Goal: Find specific page/section: Find specific page/section

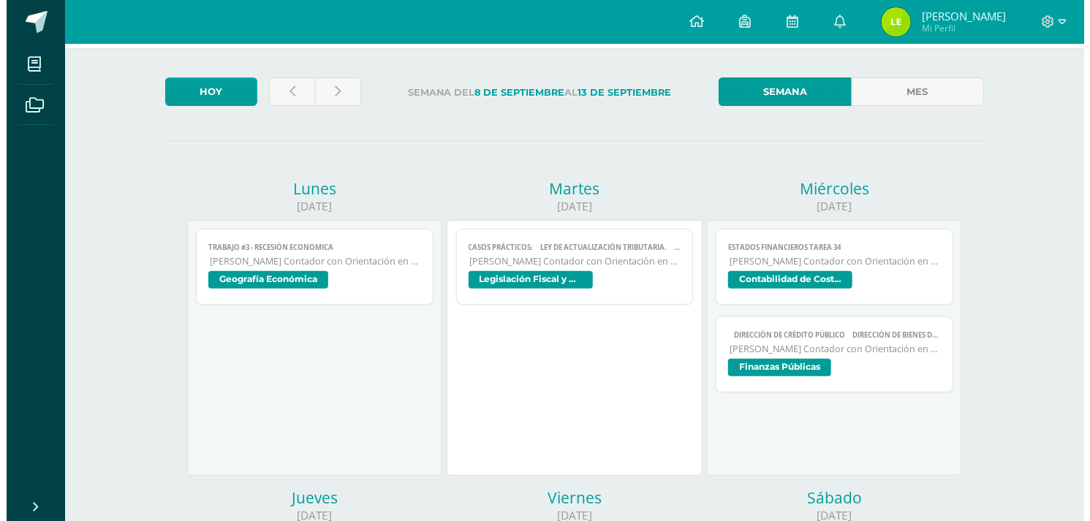
scroll to position [64, 0]
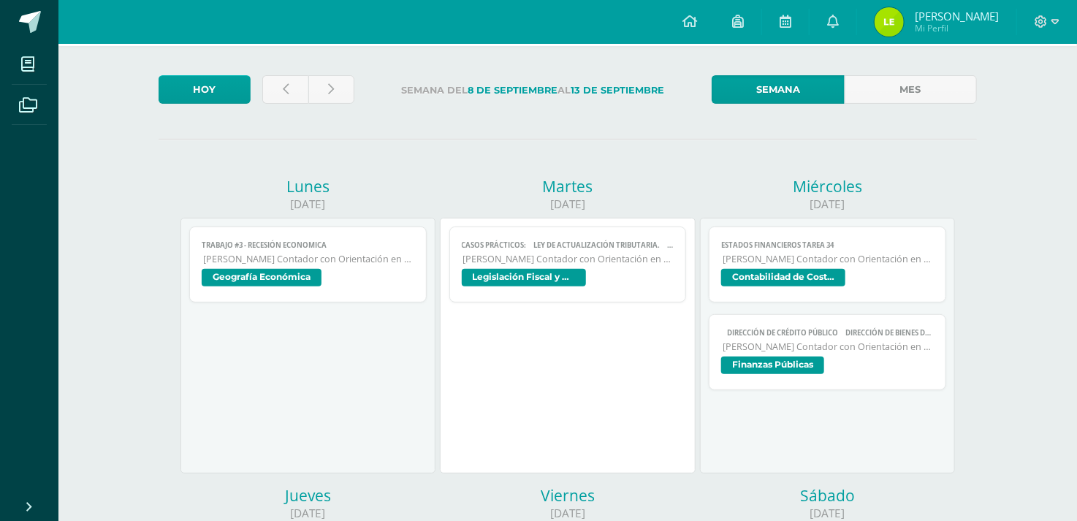
click at [330, 246] on span "TRABAJO #3 - RECESIÓN ECONOMICA" at bounding box center [308, 245] width 213 height 10
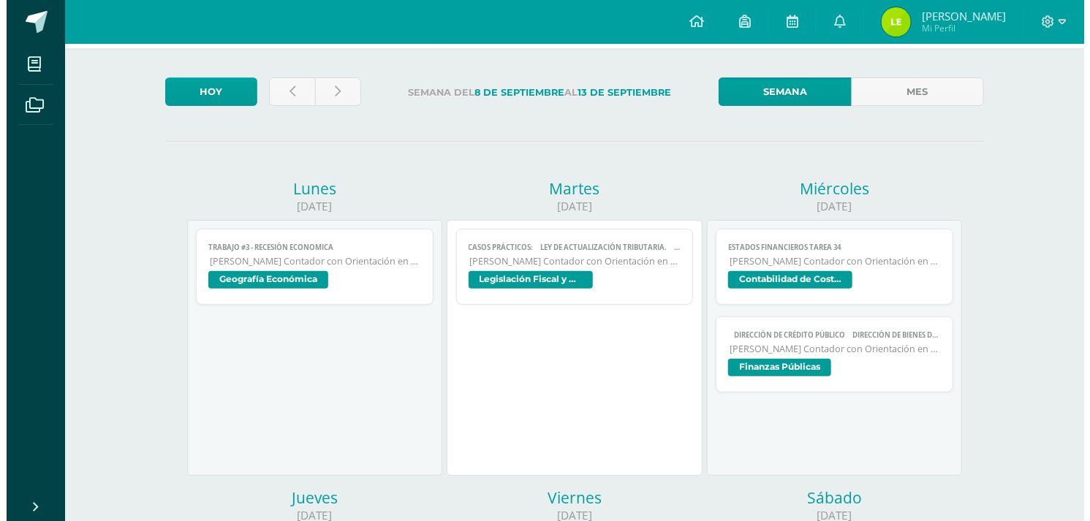
scroll to position [64, 0]
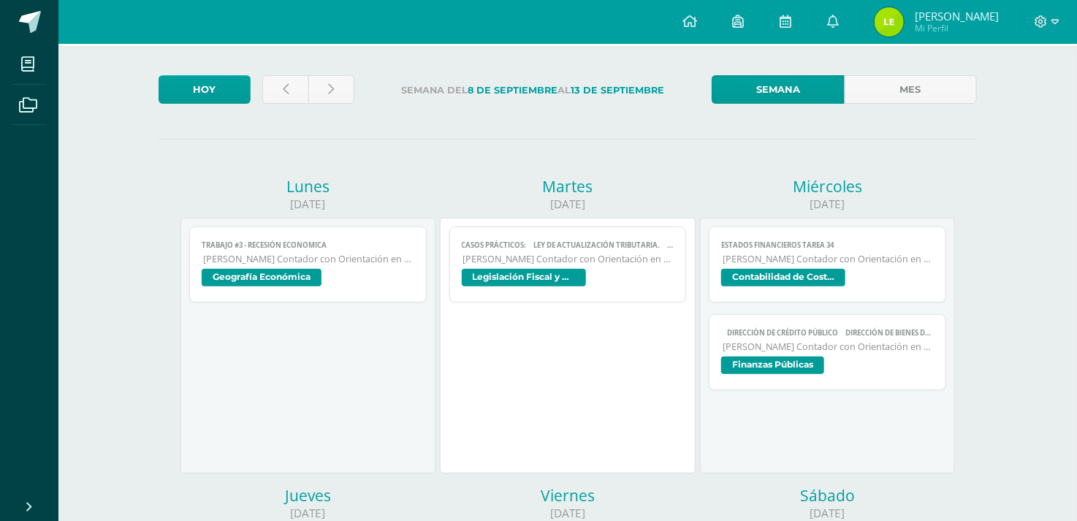
click at [349, 257] on span "[PERSON_NAME] Contador con Orientación en Computación" at bounding box center [308, 259] width 211 height 12
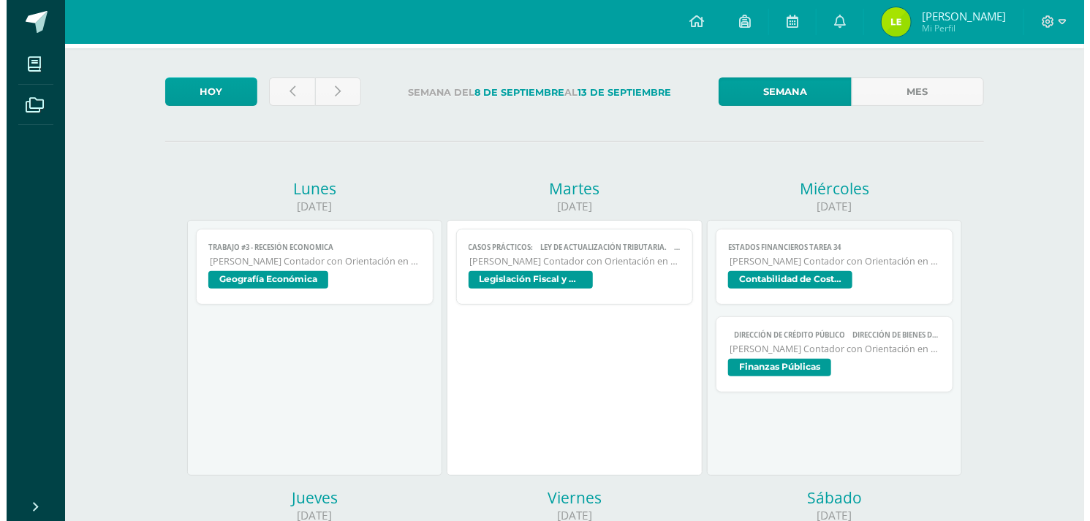
scroll to position [64, 0]
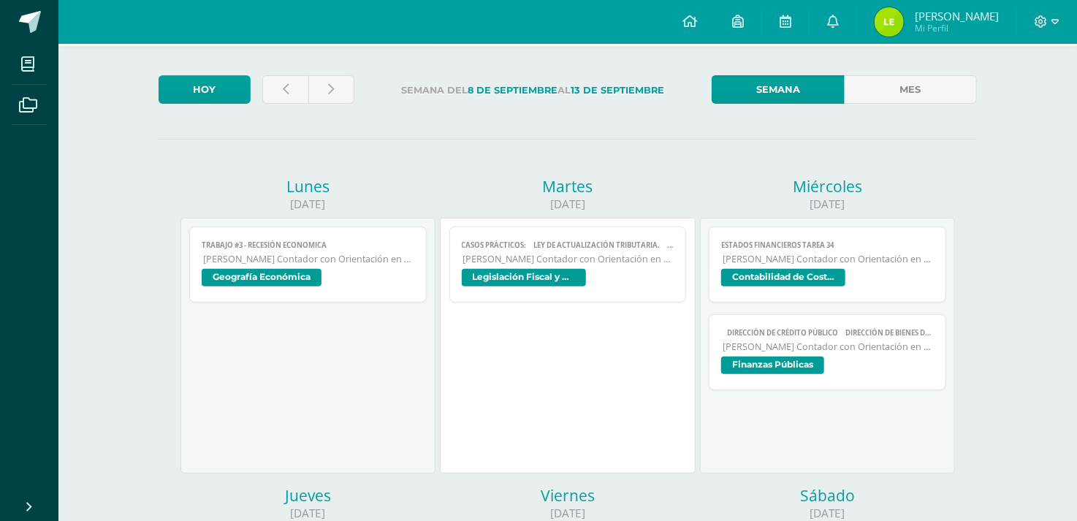
click at [341, 285] on span "Geografía Económica" at bounding box center [308, 279] width 213 height 21
